Goal: Information Seeking & Learning: Learn about a topic

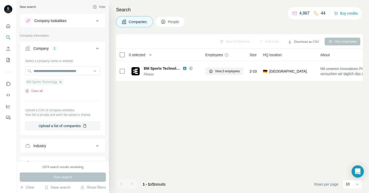
scroll to position [0, 37]
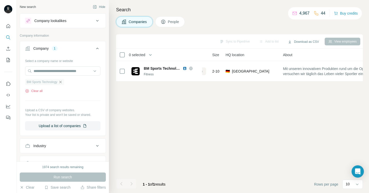
click at [61, 82] on icon "button" at bounding box center [60, 82] width 2 height 2
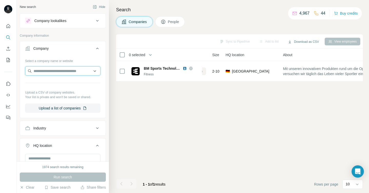
click at [55, 72] on input "text" at bounding box center [62, 70] width 75 height 9
paste input "**********"
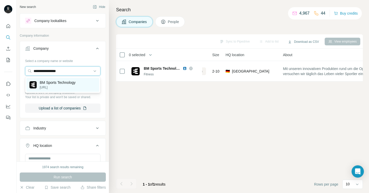
type input "**********"
click at [61, 82] on p "BM Sports Technology" at bounding box center [58, 82] width 36 height 5
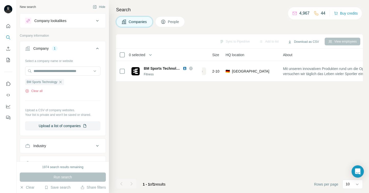
click at [64, 176] on div "Run search" at bounding box center [63, 176] width 86 height 9
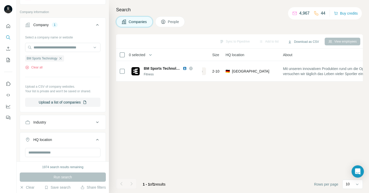
scroll to position [24, 0]
click at [74, 178] on div "Run search" at bounding box center [63, 176] width 86 height 9
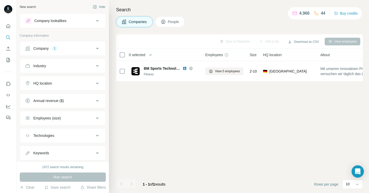
click at [62, 179] on div "Run search" at bounding box center [63, 176] width 86 height 9
click at [62, 176] on div "Run search" at bounding box center [63, 176] width 86 height 9
click at [59, 53] on button "Company 1" at bounding box center [63, 48] width 86 height 12
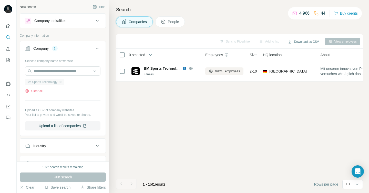
click at [60, 81] on div "BM Sports Technology" at bounding box center [44, 82] width 39 height 6
click at [62, 82] on icon "button" at bounding box center [60, 82] width 4 height 4
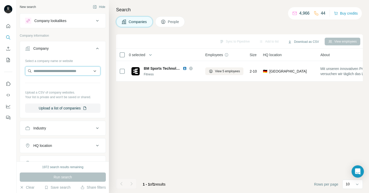
click at [53, 70] on input "text" at bounding box center [62, 70] width 75 height 9
paste input "**********"
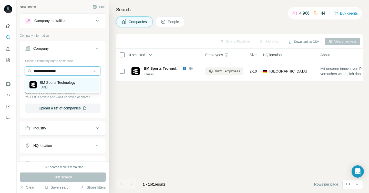
type input "**********"
click at [53, 85] on p "BM Sports Technology" at bounding box center [58, 82] width 36 height 5
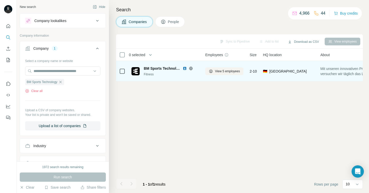
click at [184, 69] on img at bounding box center [185, 68] width 4 height 4
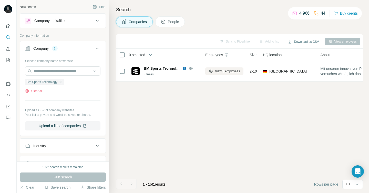
click at [164, 22] on icon at bounding box center [163, 21] width 5 height 5
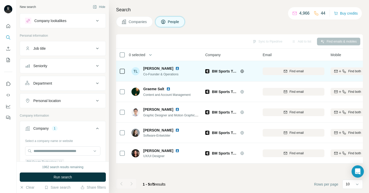
click at [177, 68] on img at bounding box center [177, 68] width 4 height 4
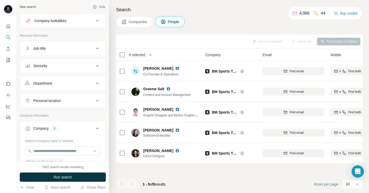
click at [141, 23] on span "Companies" at bounding box center [138, 21] width 19 height 5
